Goal: Book appointment/travel/reservation

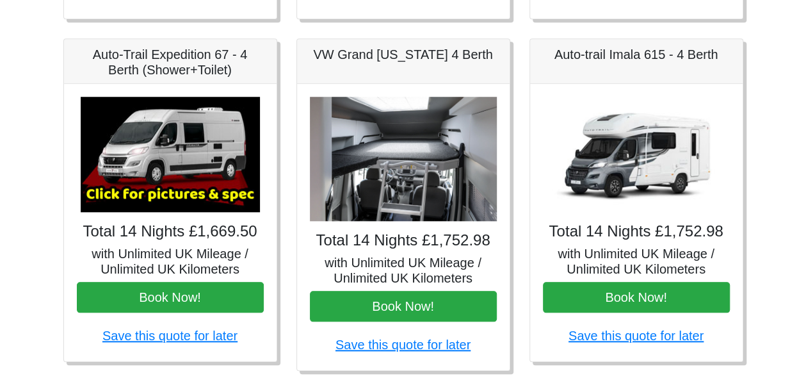
scroll to position [384, 0]
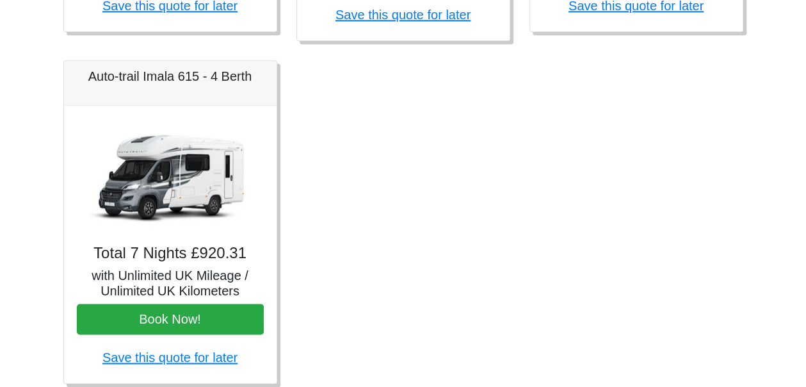
scroll to position [889, 0]
